Goal: Navigation & Orientation: Find specific page/section

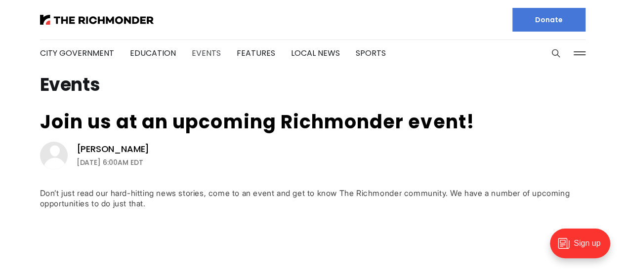
click at [202, 50] on link "Events" at bounding box center [206, 52] width 29 height 11
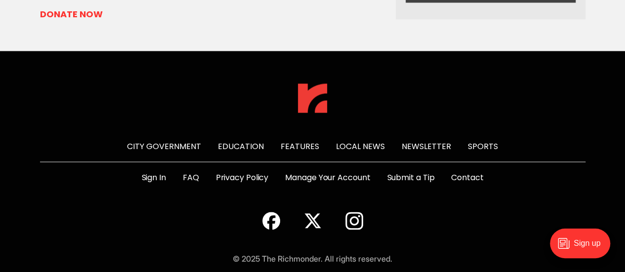
scroll to position [877, 0]
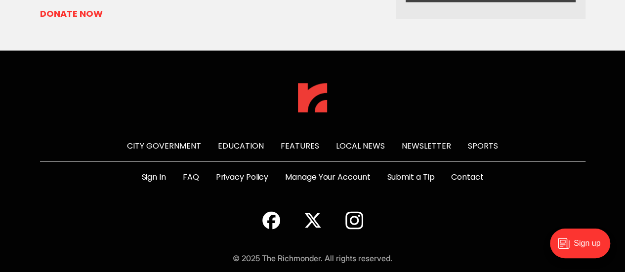
click at [299, 140] on link "Features" at bounding box center [300, 145] width 39 height 11
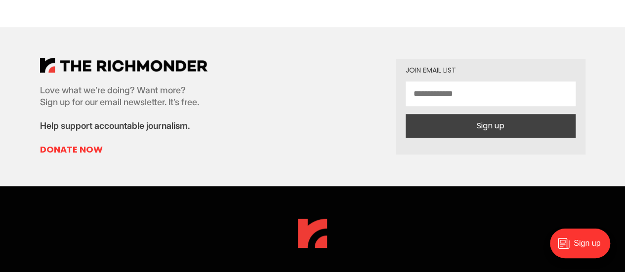
scroll to position [10673, 0]
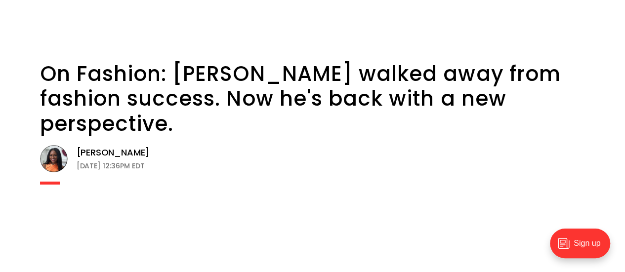
scroll to position [11339, 0]
